Goal: Check status: Check status

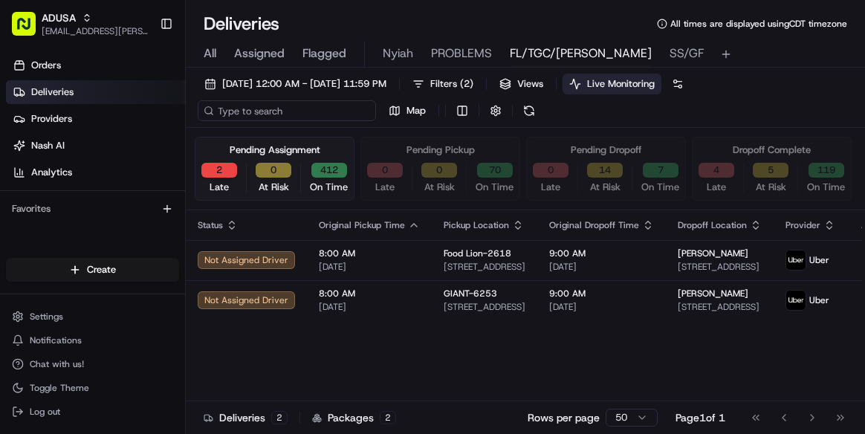
click at [247, 110] on input at bounding box center [287, 110] width 178 height 21
paste input "m708547128"
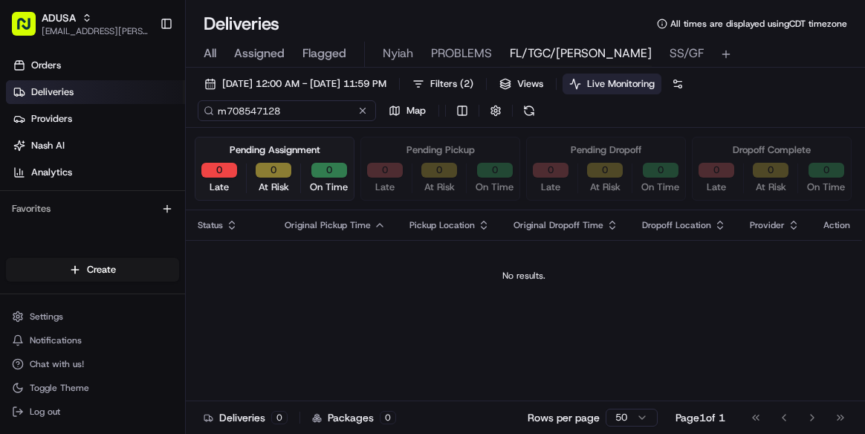
type input "m708547128"
click at [211, 42] on button "All" at bounding box center [210, 54] width 13 height 25
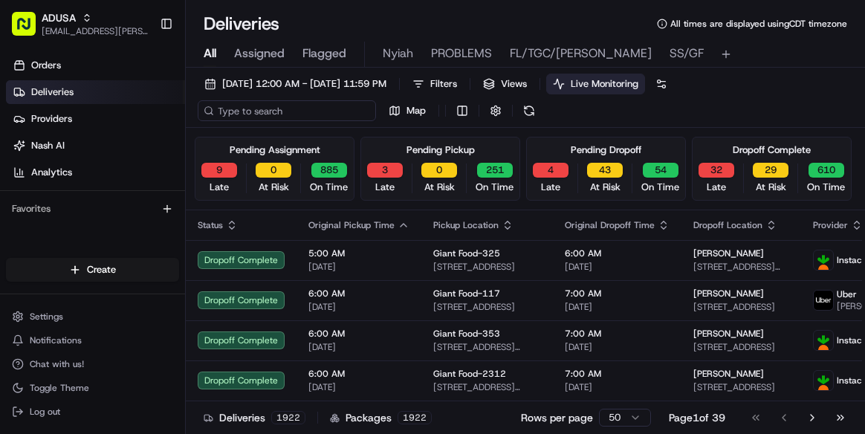
click at [253, 113] on input at bounding box center [287, 110] width 178 height 21
paste input "m708547128"
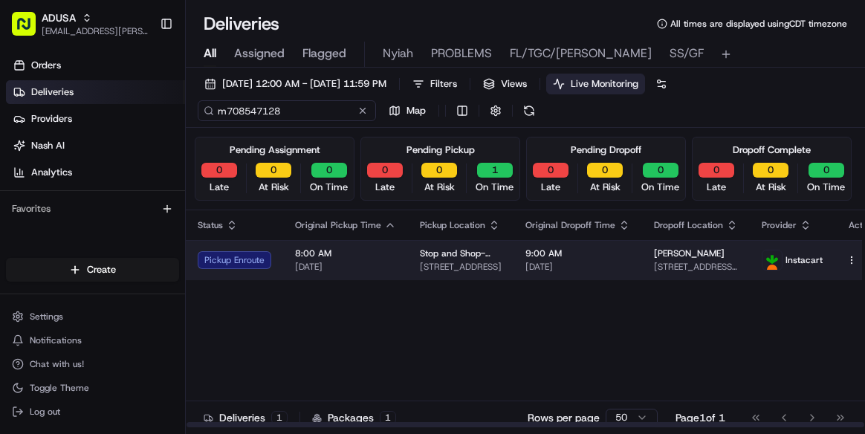
type input "m708547128"
click at [396, 266] on td "8:00 AM [DATE]" at bounding box center [345, 260] width 125 height 40
